Goal: Information Seeking & Learning: Learn about a topic

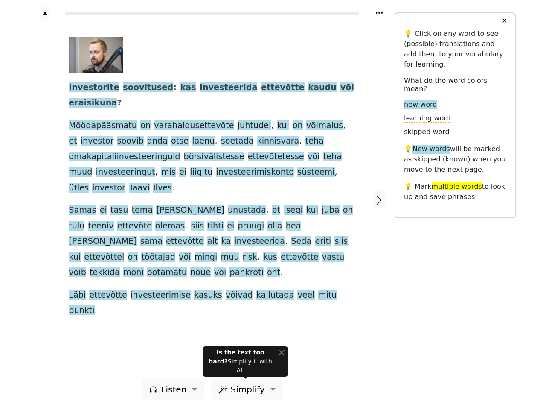
click at [239, 252] on span "muu" at bounding box center [230, 257] width 18 height 11
click at [379, 13] on icon at bounding box center [379, 13] width 7 height 2
click at [45, 199] on div at bounding box center [45, 199] width 30 height 359
click at [137, 236] on span "[PERSON_NAME]" at bounding box center [103, 241] width 68 height 11
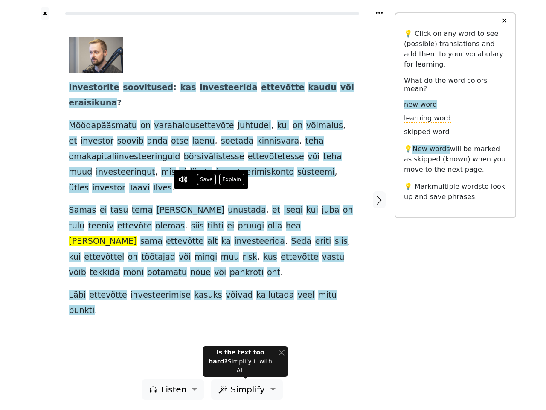
click at [89, 88] on span "Investorite" at bounding box center [94, 87] width 50 height 11
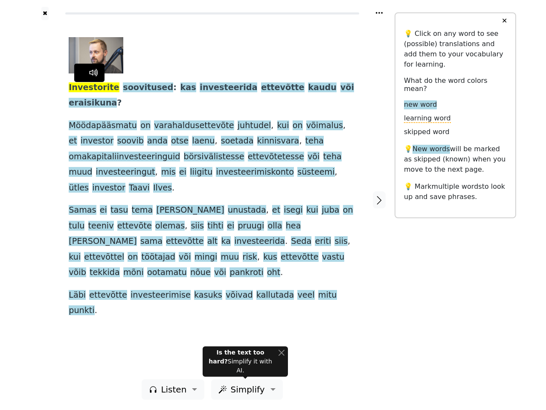
click at [134, 88] on span "soovitused" at bounding box center [148, 87] width 50 height 11
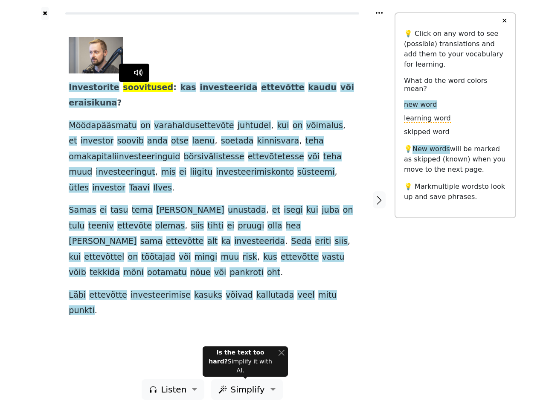
click at [180, 88] on span "kas" at bounding box center [188, 87] width 16 height 11
click at [200, 88] on span "investeerida" at bounding box center [229, 87] width 58 height 11
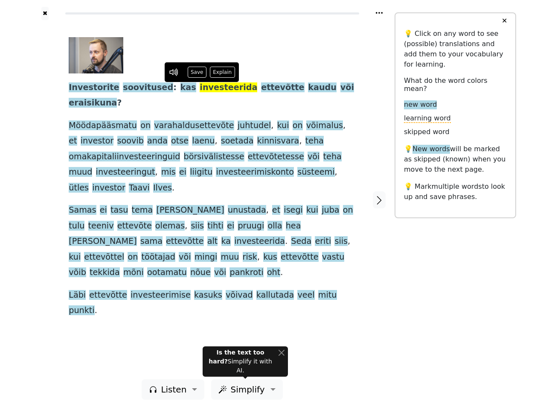
click at [261, 88] on span "ettevõtte" at bounding box center [282, 87] width 43 height 11
